Goal: Information Seeking & Learning: Learn about a topic

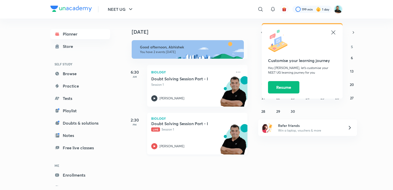
click at [188, 125] on h5 "Doubt Solving Session Part - I" at bounding box center [183, 123] width 64 height 5
